Goal: Find specific page/section: Find specific page/section

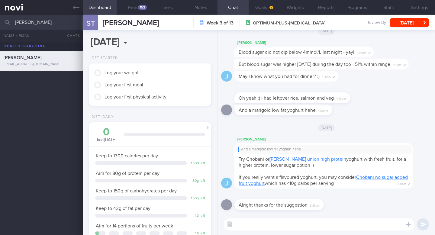
select select "8"
click at [46, 23] on input "[PERSON_NAME]" at bounding box center [217, 22] width 435 height 14
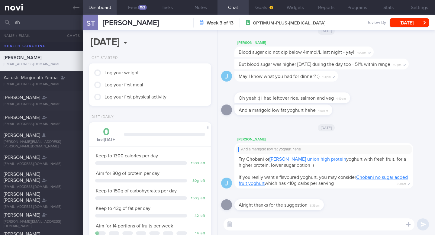
type input "s"
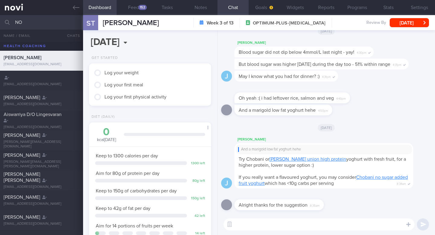
type input "N"
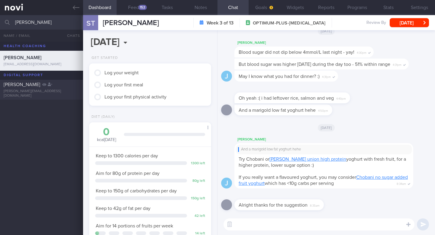
type input "[PERSON_NAME]"
click at [23, 91] on div "[PERSON_NAME][EMAIL_ADDRESS][DOMAIN_NAME]" at bounding box center [42, 93] width 76 height 9
click at [7, 87] on span "[PERSON_NAME]" at bounding box center [22, 84] width 37 height 5
click at [43, 90] on div "[PERSON_NAME] [PERSON_NAME][EMAIL_ADDRESS][DOMAIN_NAME]" at bounding box center [41, 90] width 83 height 17
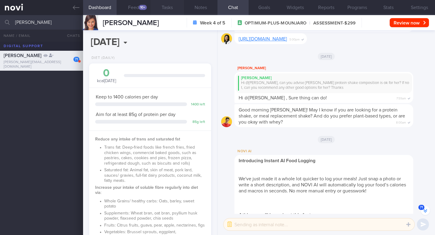
scroll to position [64, 111]
click at [153, 8] on button "Tasks" at bounding box center [167, 7] width 34 height 15
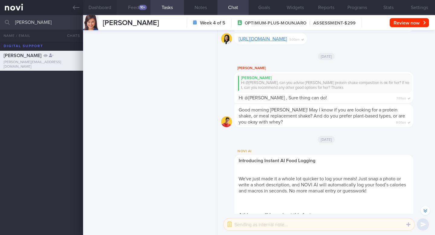
click at [144, 7] on div "10+" at bounding box center [143, 7] width 8 height 5
